Goal: Transaction & Acquisition: Book appointment/travel/reservation

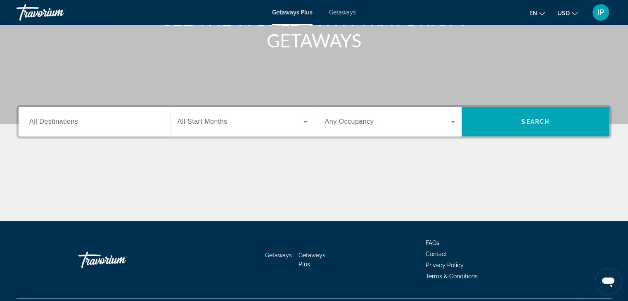
scroll to position [83, 0]
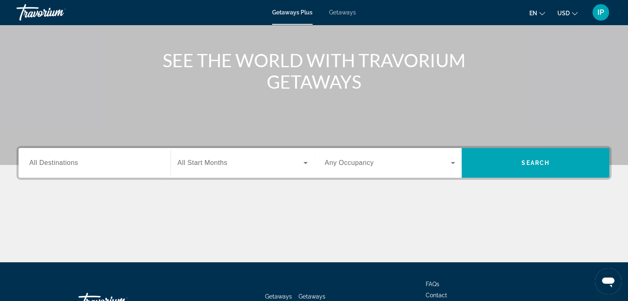
click at [346, 12] on span "Getaways" at bounding box center [342, 12] width 27 height 7
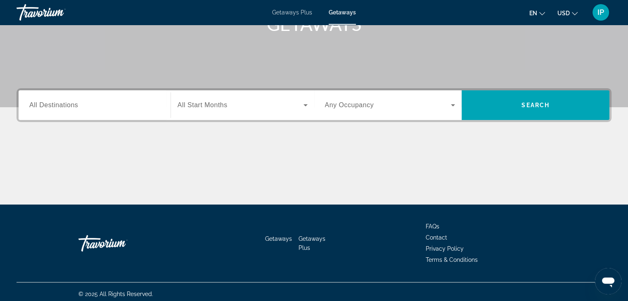
scroll to position [145, 0]
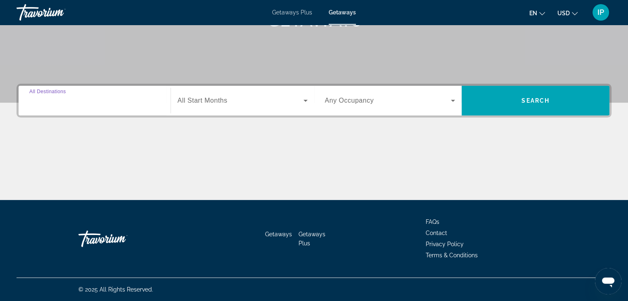
click at [90, 105] on input "Destination All Destinations" at bounding box center [94, 101] width 130 height 10
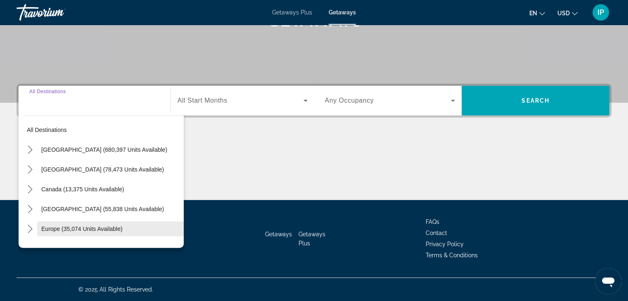
click at [92, 230] on span "Europe (35,074 units available)" at bounding box center [81, 229] width 81 height 7
type input "**********"
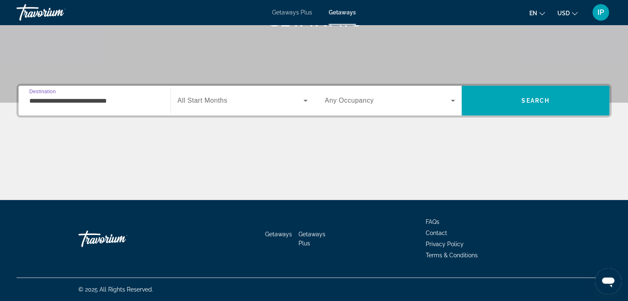
click at [259, 102] on span "Search widget" at bounding box center [241, 101] width 126 height 10
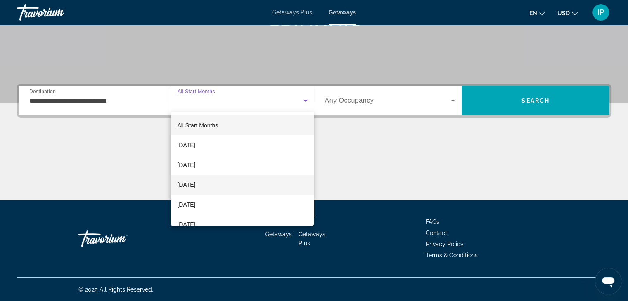
click at [195, 186] on span "[DATE]" at bounding box center [186, 185] width 18 height 10
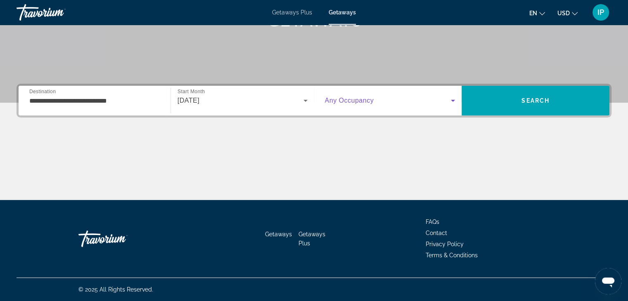
click at [376, 102] on span "Search widget" at bounding box center [388, 101] width 126 height 10
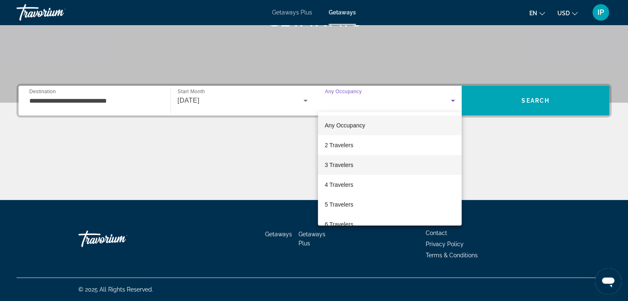
click at [342, 165] on span "3 Travelers" at bounding box center [338, 165] width 28 height 10
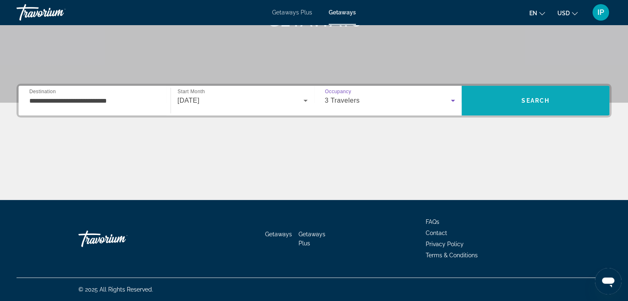
click at [510, 103] on span "Search" at bounding box center [536, 101] width 148 height 20
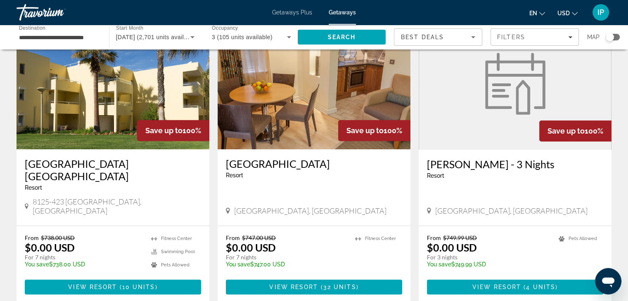
scroll to position [661, 0]
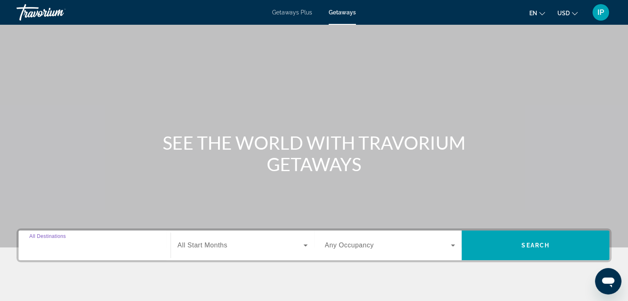
click at [111, 245] on input "Destination All Destinations" at bounding box center [94, 246] width 130 height 10
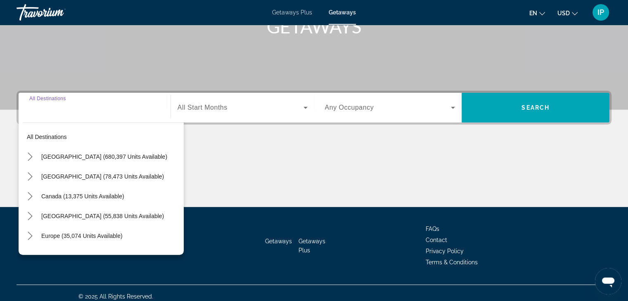
scroll to position [145, 0]
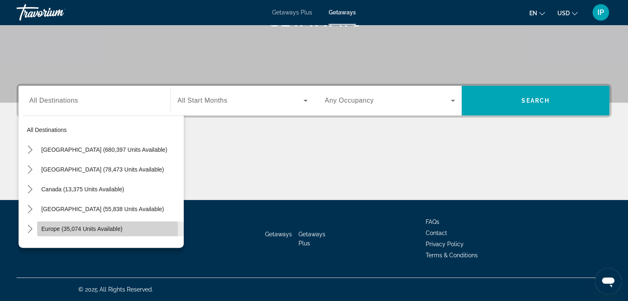
click at [106, 230] on span "Europe (35,074 units available)" at bounding box center [81, 229] width 81 height 7
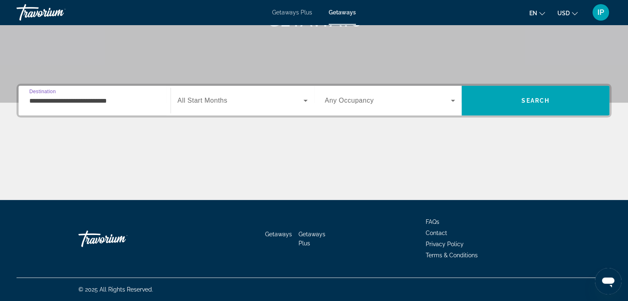
click at [134, 103] on input "**********" at bounding box center [94, 101] width 130 height 10
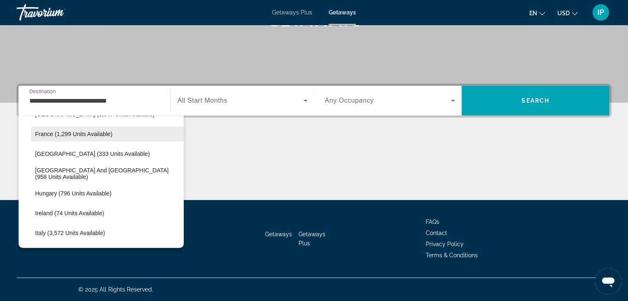
scroll to position [248, 0]
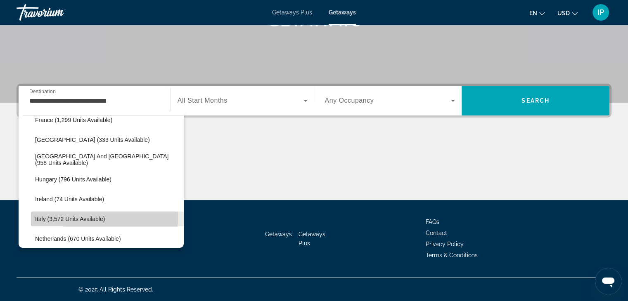
click at [68, 218] on span "Italy (3,572 units available)" at bounding box center [70, 219] width 70 height 7
type input "**********"
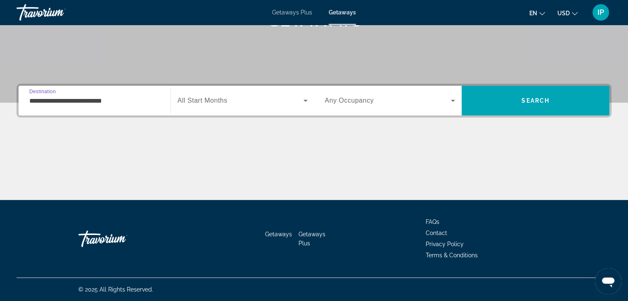
click at [248, 102] on span "Search widget" at bounding box center [241, 101] width 126 height 10
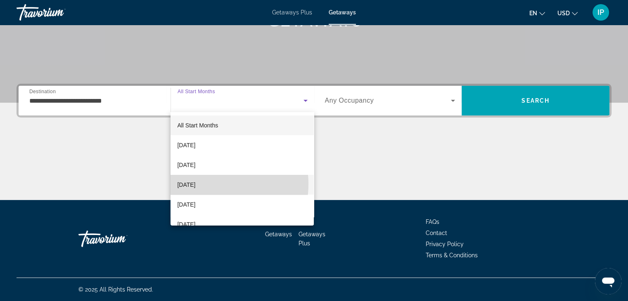
click at [195, 184] on span "[DATE]" at bounding box center [186, 185] width 18 height 10
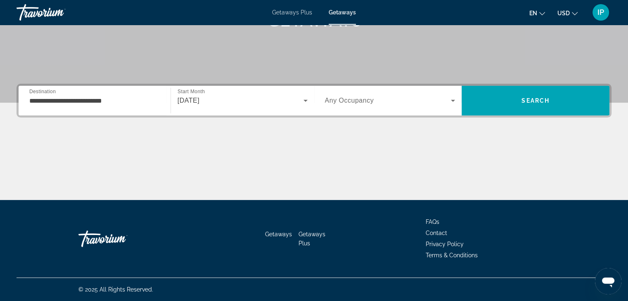
click at [367, 97] on span "Any Occupancy" at bounding box center [349, 100] width 49 height 7
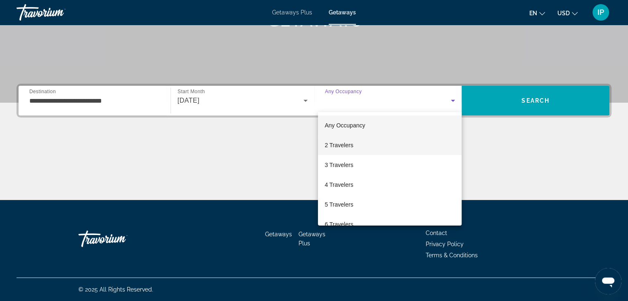
click at [336, 145] on span "2 Travelers" at bounding box center [338, 145] width 28 height 10
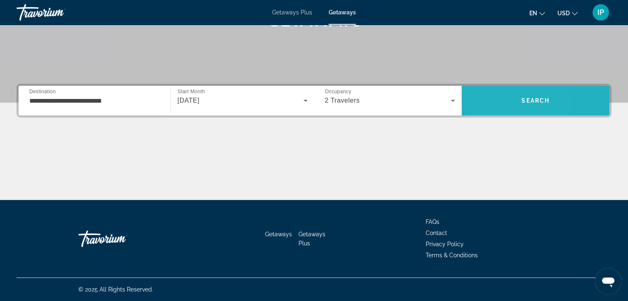
click at [485, 109] on span "Search" at bounding box center [536, 101] width 148 height 20
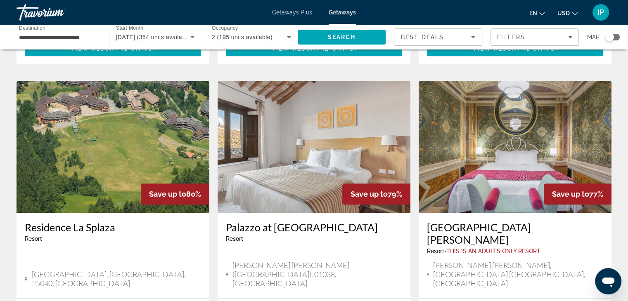
scroll to position [991, 0]
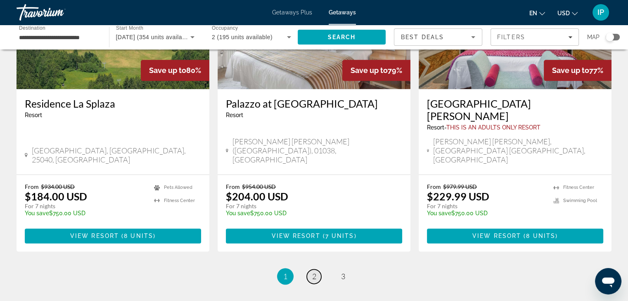
click at [314, 272] on span "2" at bounding box center [314, 276] width 4 height 9
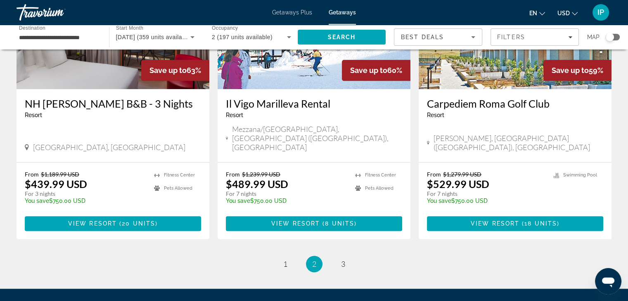
scroll to position [1032, 0]
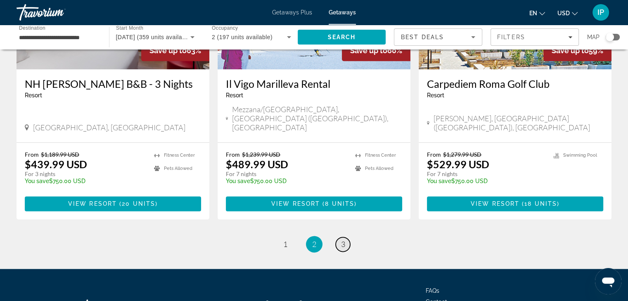
click at [343, 240] on span "3" at bounding box center [343, 244] width 4 height 9
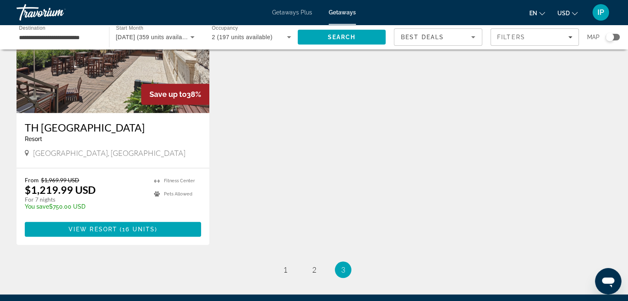
scroll to position [661, 0]
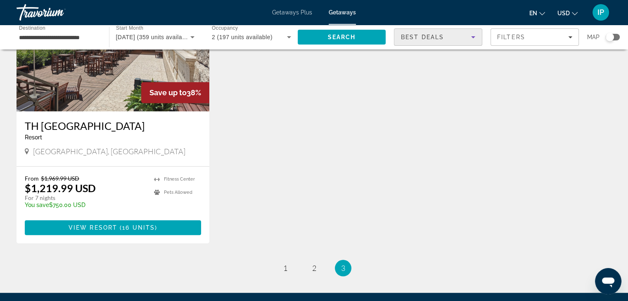
click at [471, 38] on icon "Sort by" at bounding box center [473, 37] width 10 height 10
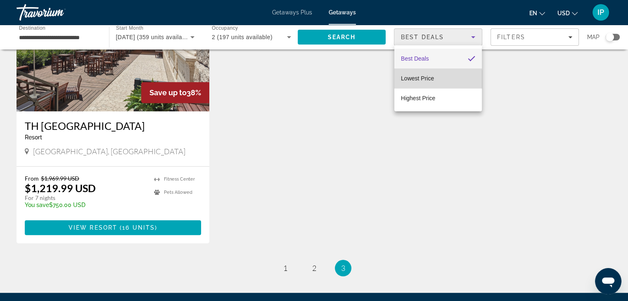
click at [433, 80] on span "Lowest Price" at bounding box center [417, 78] width 33 height 7
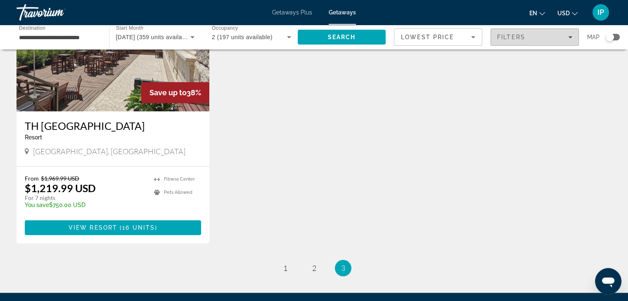
click at [535, 42] on span "Filters" at bounding box center [535, 37] width 88 height 20
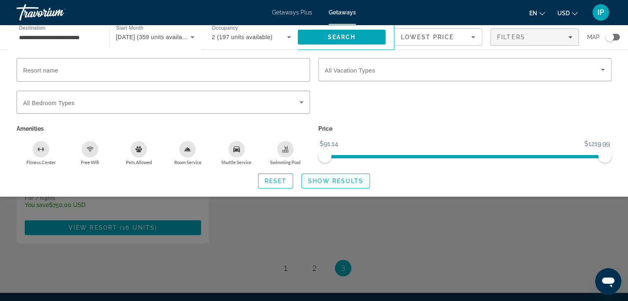
click at [322, 182] on span "Show Results" at bounding box center [335, 181] width 55 height 7
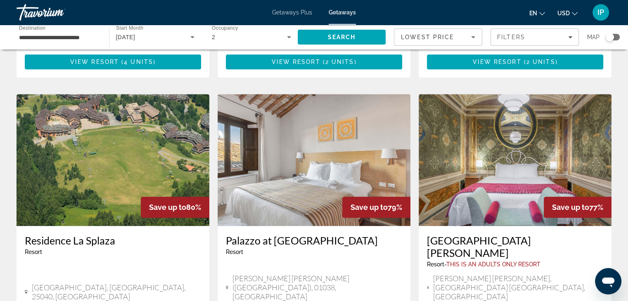
scroll to position [867, 0]
